Goal: Task Accomplishment & Management: Complete application form

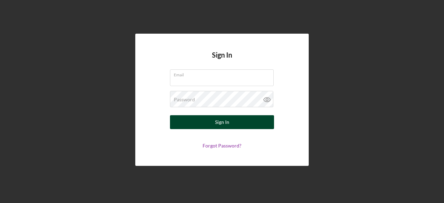
type input "[EMAIL_ADDRESS][DOMAIN_NAME]"
click at [211, 123] on button "Sign In" at bounding box center [222, 122] width 104 height 14
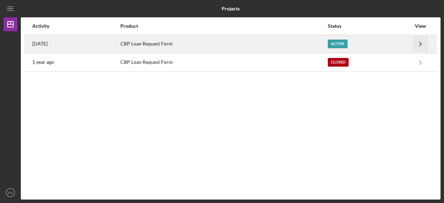
click at [422, 43] on icon "Icon/Navigate" at bounding box center [421, 44] width 16 height 16
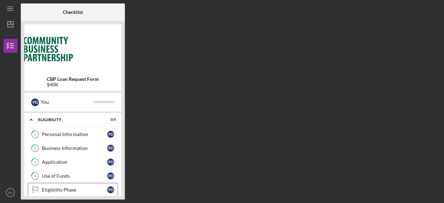
click at [52, 190] on div "Eligibility Phase" at bounding box center [74, 190] width 65 height 6
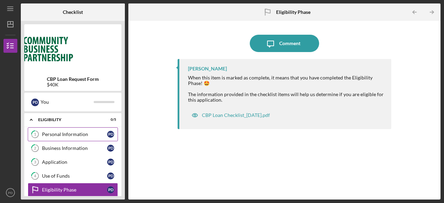
click at [70, 135] on div "Personal Information" at bounding box center [74, 134] width 65 height 6
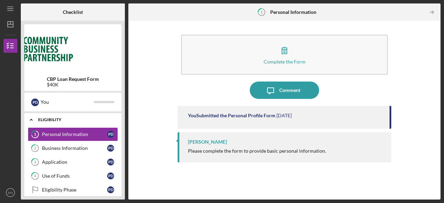
click at [31, 120] on polyline at bounding box center [31, 119] width 2 height 1
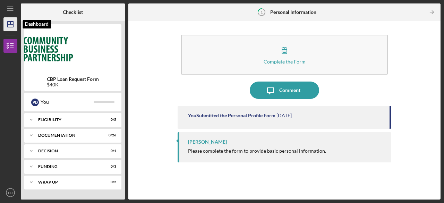
click at [13, 25] on polygon "button" at bounding box center [11, 24] width 6 height 6
